Goal: Check status: Check status

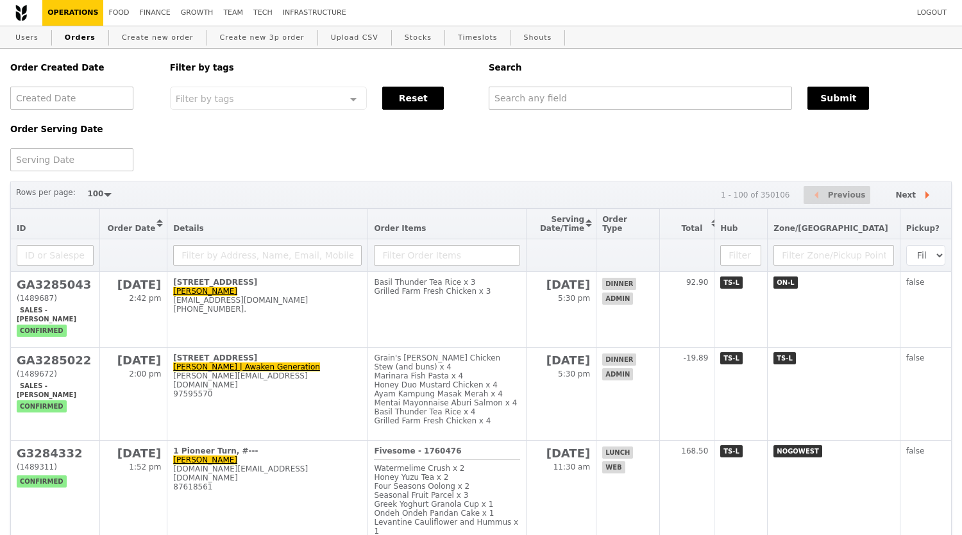
select select "100"
type input "[EMAIL_ADDRESS][DOMAIN_NAME]"
click at [846, 103] on button "Submit" at bounding box center [838, 98] width 62 height 23
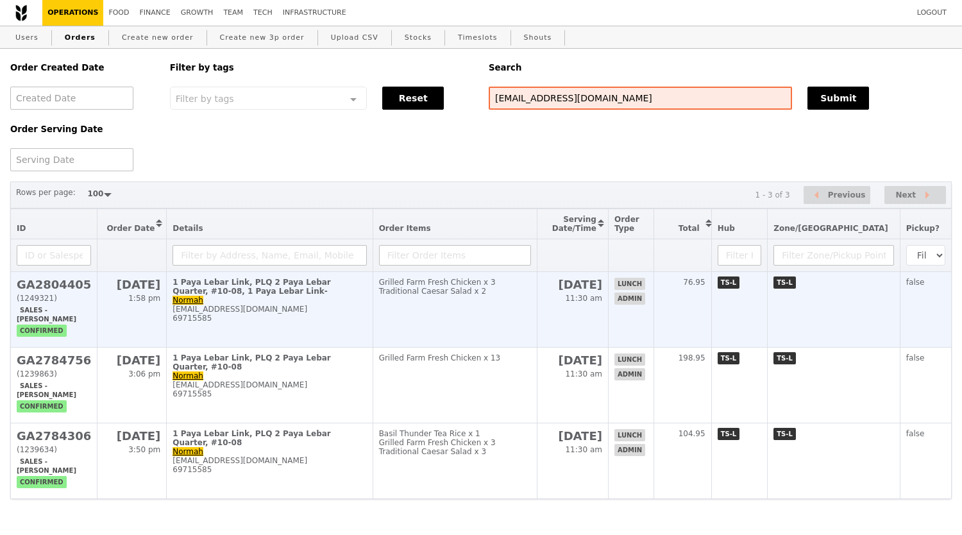
click at [410, 296] on div "Traditional Caesar Salad x 2" at bounding box center [455, 291] width 152 height 9
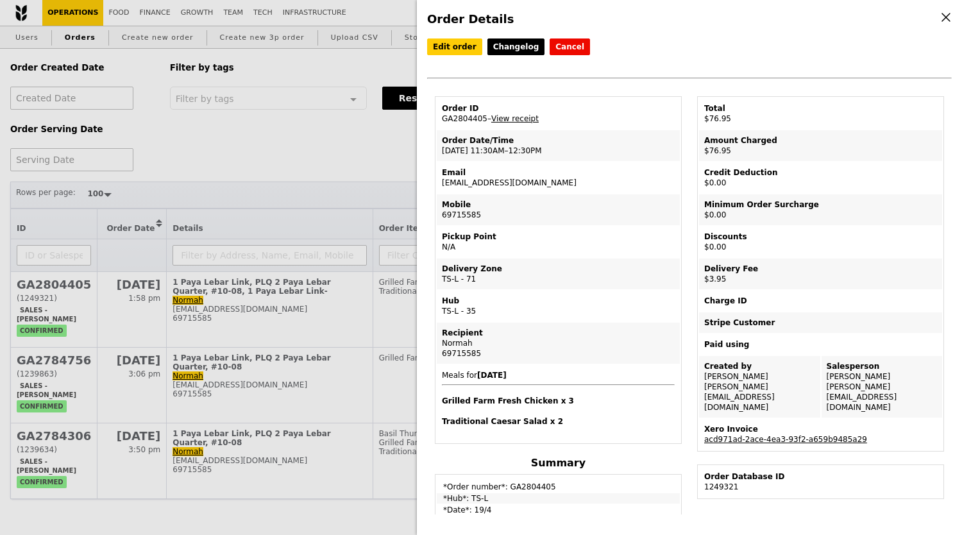
drag, startPoint x: 443, startPoint y: 353, endPoint x: 496, endPoint y: 353, distance: 52.6
click at [496, 353] on div "69715585" at bounding box center [558, 353] width 233 height 10
copy div "69715585"
click at [543, 344] on div "Normah" at bounding box center [558, 343] width 233 height 10
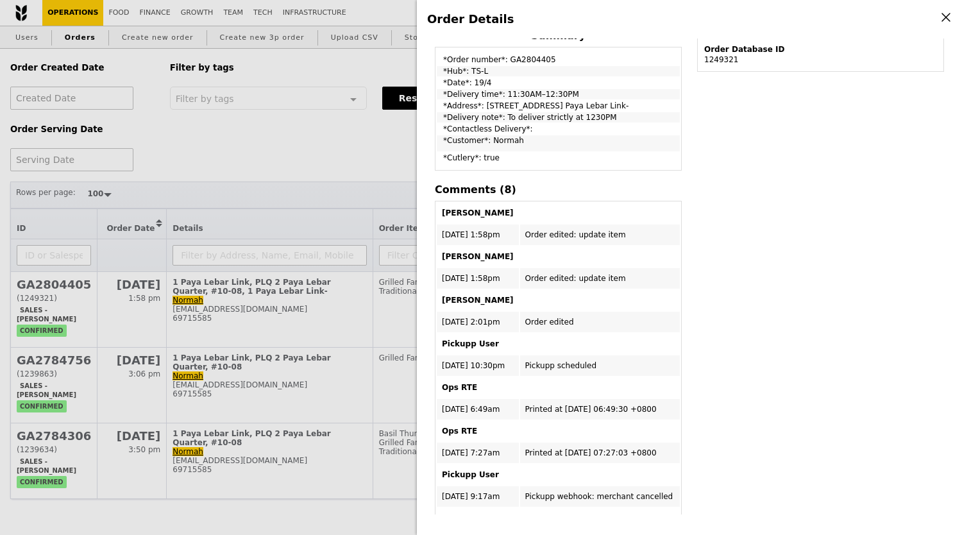
click at [284, 221] on div "Order Details Edit order Changelog Cancel Order ID GA2804405 – View receipt Ord…" at bounding box center [481, 267] width 962 height 535
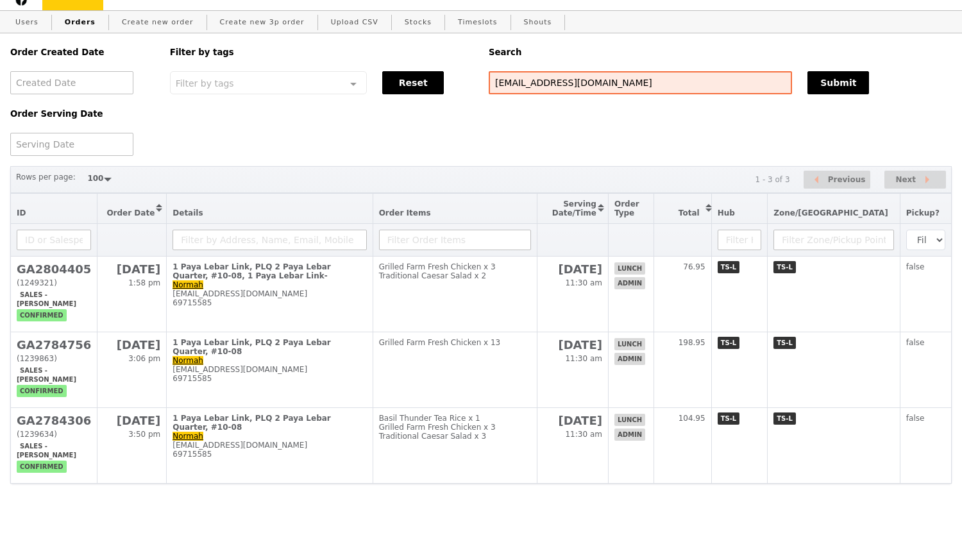
scroll to position [46, 0]
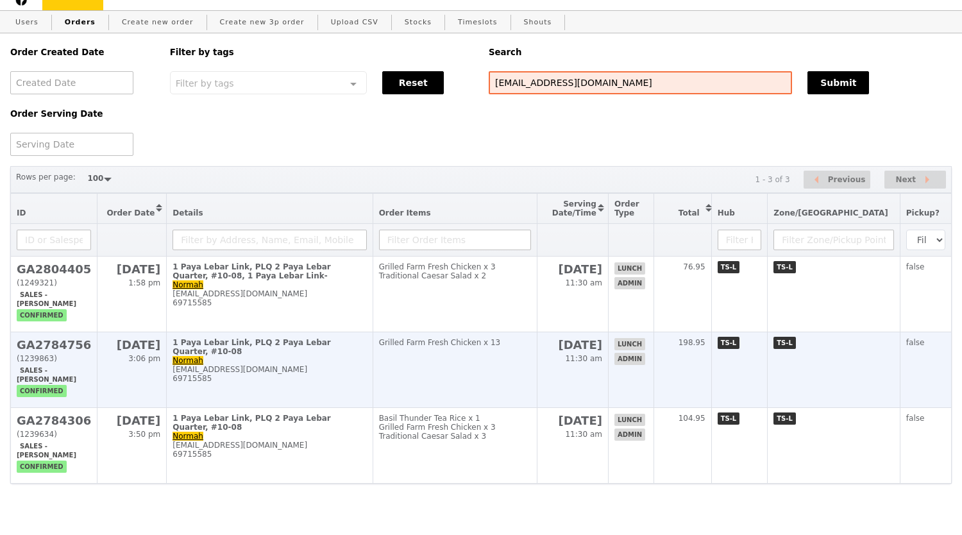
click at [416, 343] on td "Grilled Farm Fresh Chicken x 13" at bounding box center [455, 370] width 164 height 76
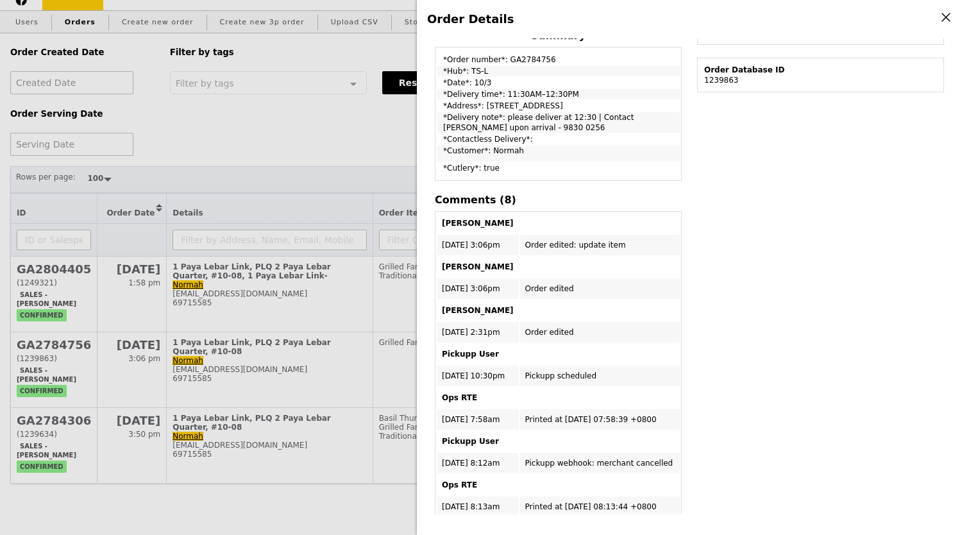
click at [282, 117] on div "Order Details Edit order Changelog Cancel Order ID GA2784756 – View receipt Ord…" at bounding box center [481, 267] width 962 height 535
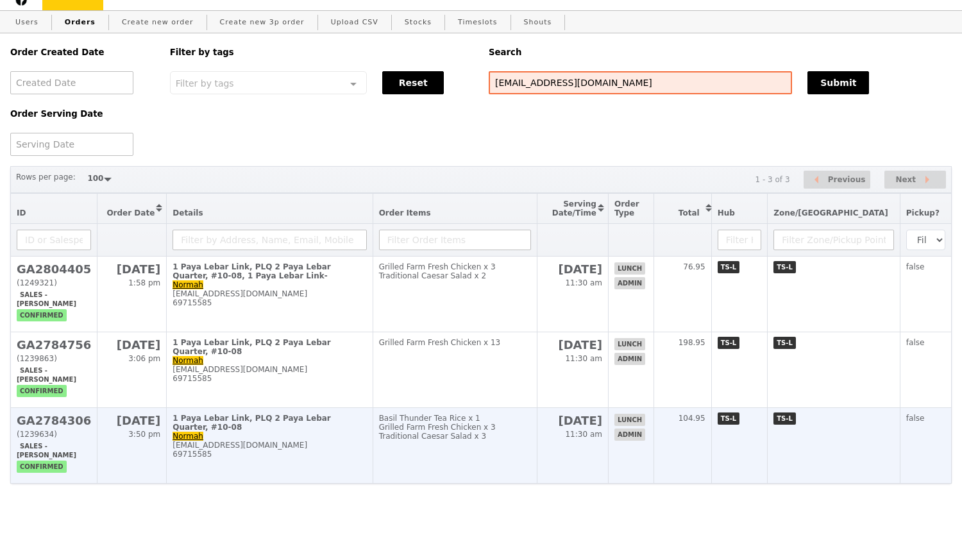
click at [244, 441] on div "[EMAIL_ADDRESS][DOMAIN_NAME]" at bounding box center [270, 445] width 194 height 9
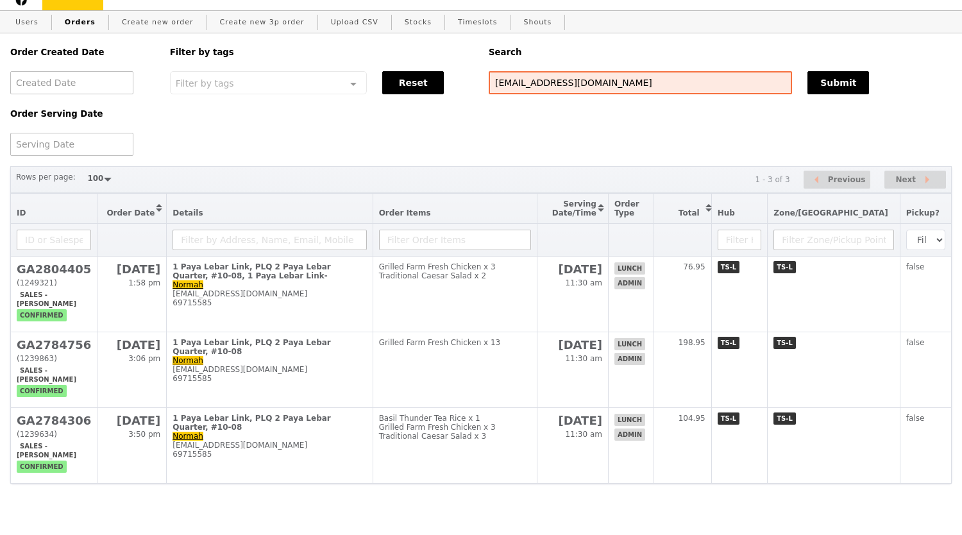
scroll to position [448, 0]
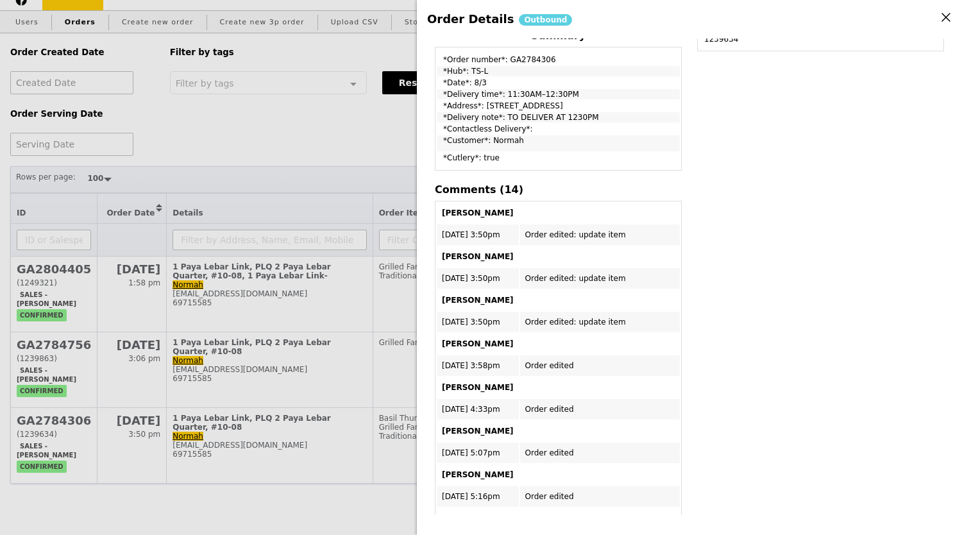
click at [346, 117] on div "Order Details Outbound Edit order Changelog Cancel Order ID GA2784306 – View re…" at bounding box center [481, 267] width 962 height 535
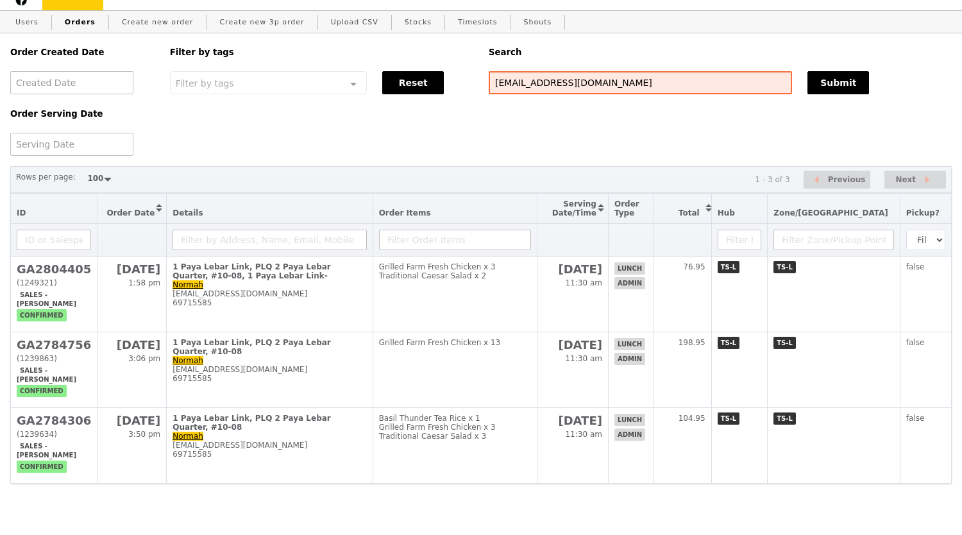
scroll to position [0, 0]
